Goal: Find specific page/section: Find specific page/section

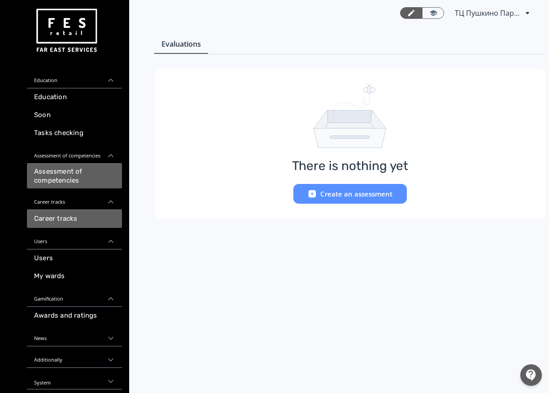
scroll to position [2, 0]
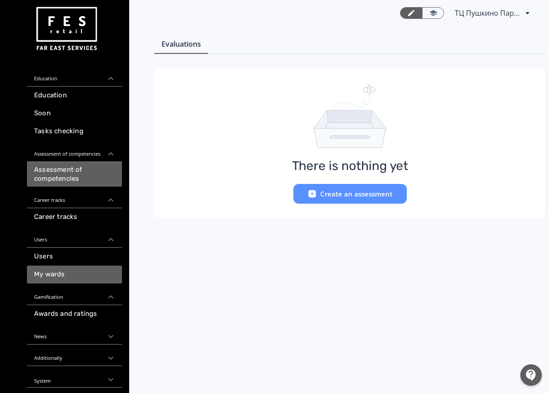
click at [77, 277] on link "My wards" at bounding box center [74, 274] width 95 height 18
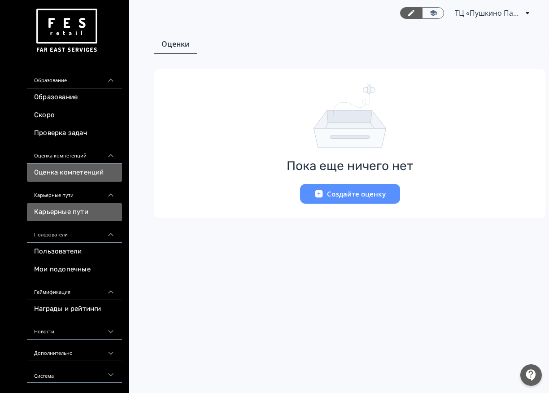
scroll to position [4, 0]
click at [87, 212] on ya-tr-span "Карьерные пути" at bounding box center [61, 212] width 54 height 9
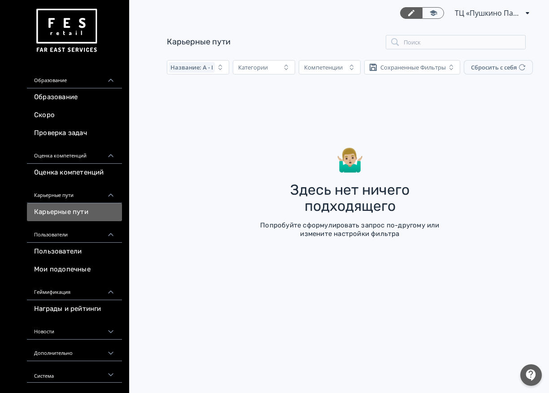
scroll to position [4, 0]
click at [112, 269] on link "Мои подопечные" at bounding box center [74, 269] width 95 height 18
